Goal: Task Accomplishment & Management: Use online tool/utility

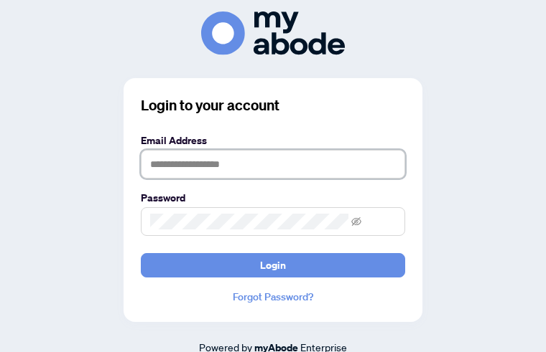
type input "**********"
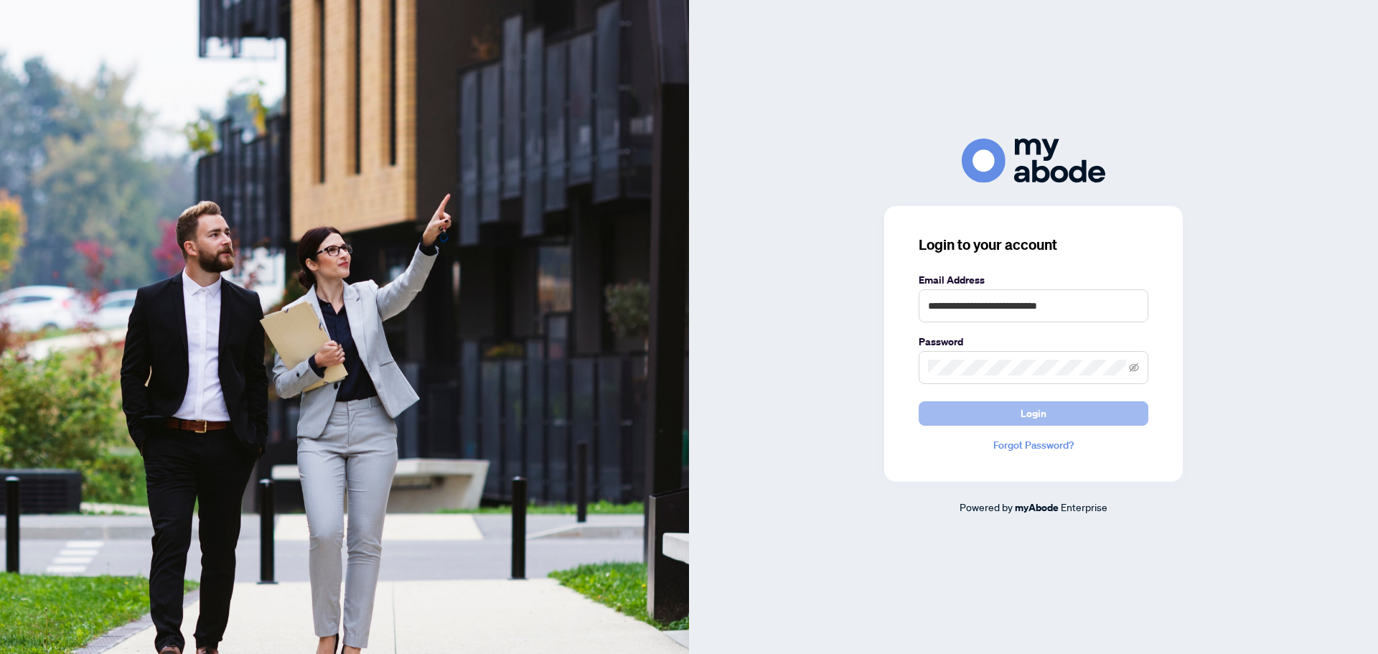
click at [1058, 411] on button "Login" at bounding box center [1034, 413] width 230 height 24
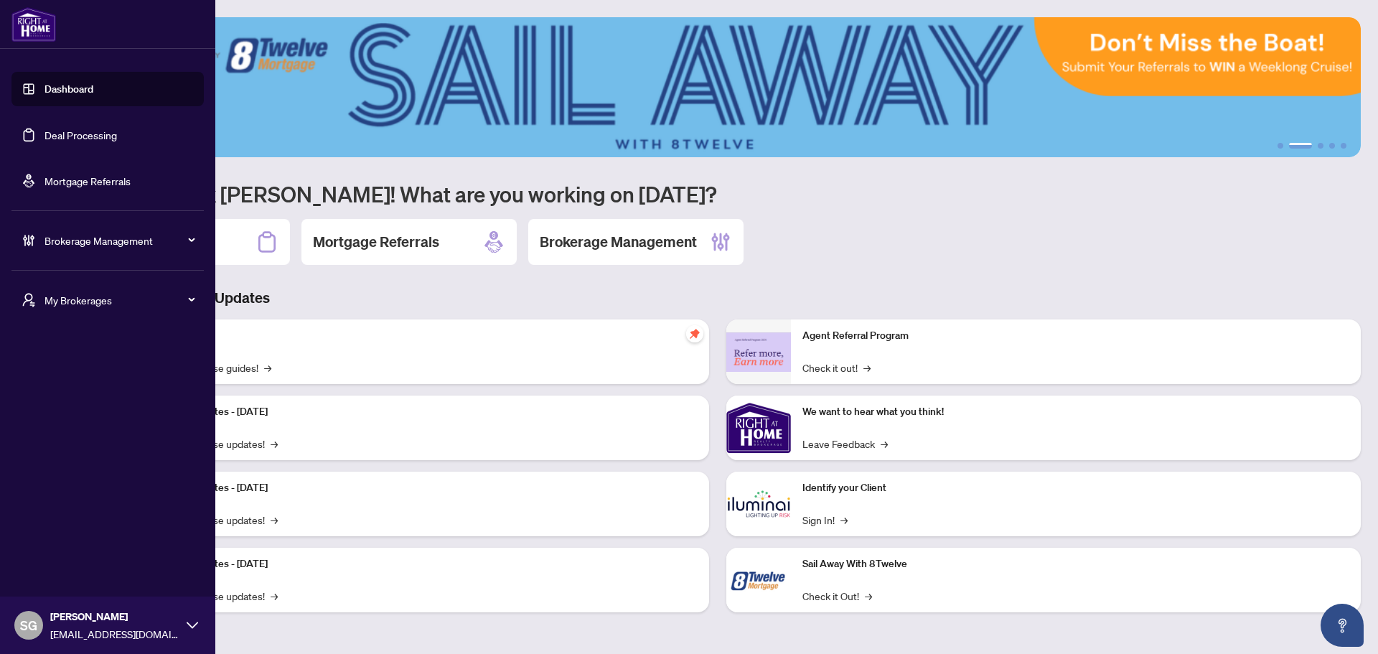
click at [45, 136] on link "Deal Processing" at bounding box center [81, 134] width 73 height 13
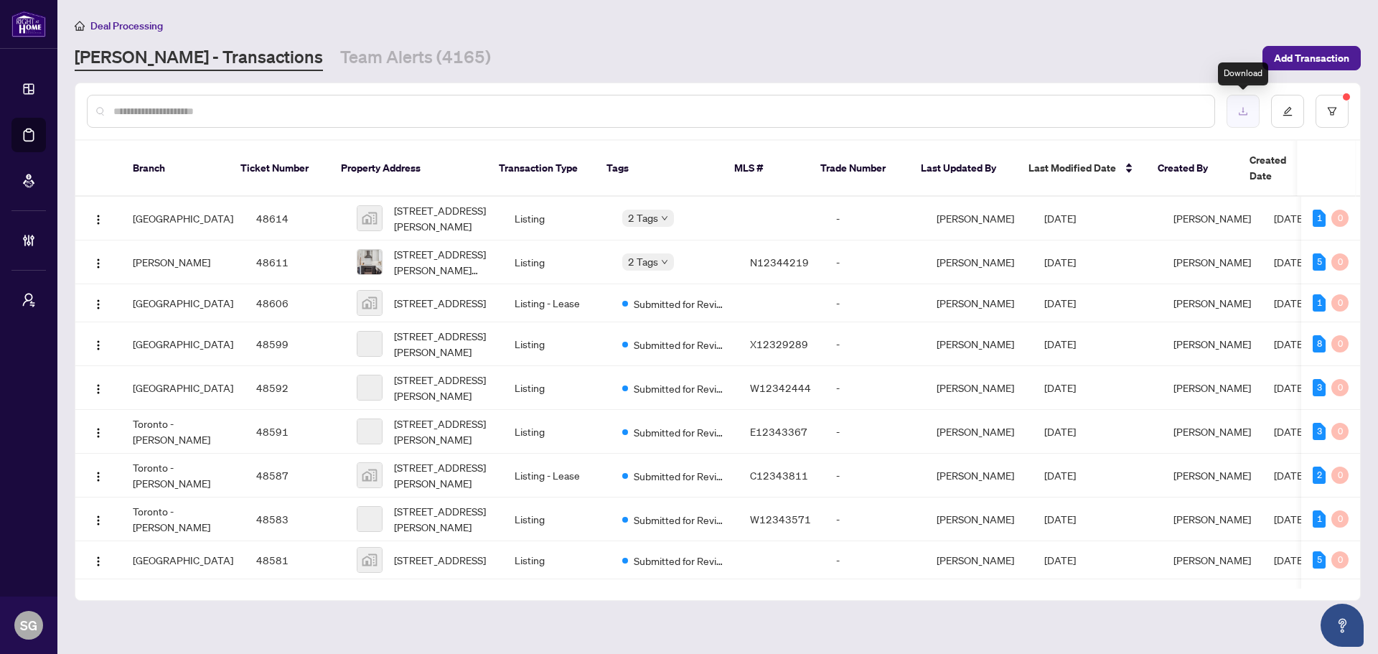
click at [1246, 119] on button "button" at bounding box center [1243, 111] width 33 height 33
